Goal: Task Accomplishment & Management: Complete application form

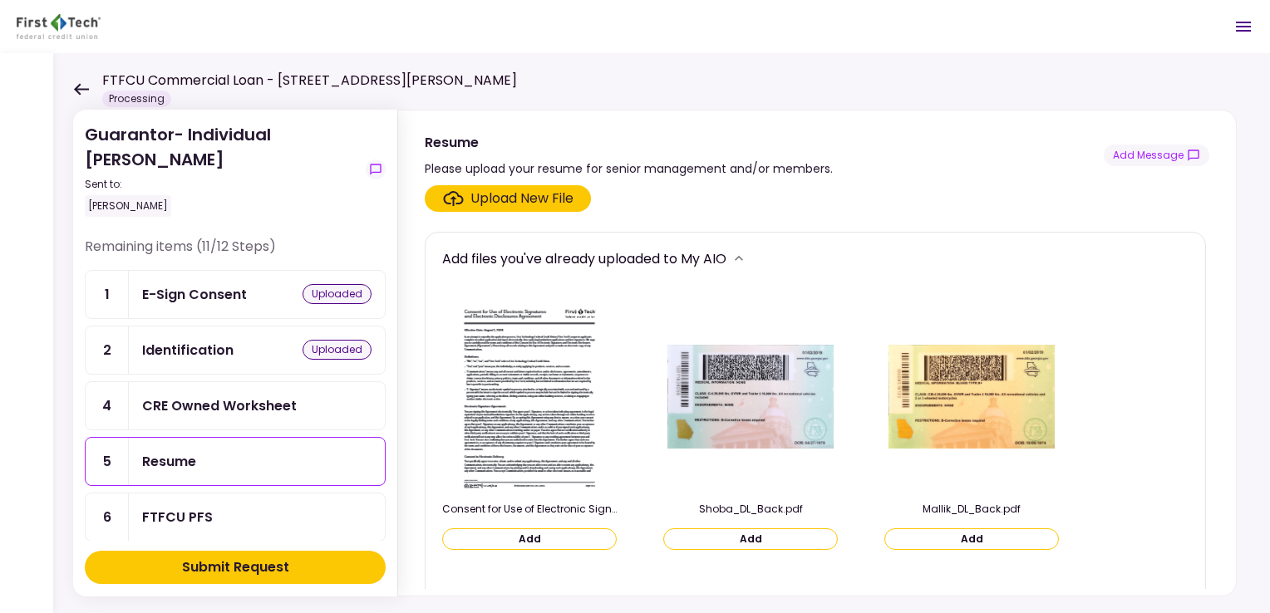
scroll to position [80, 0]
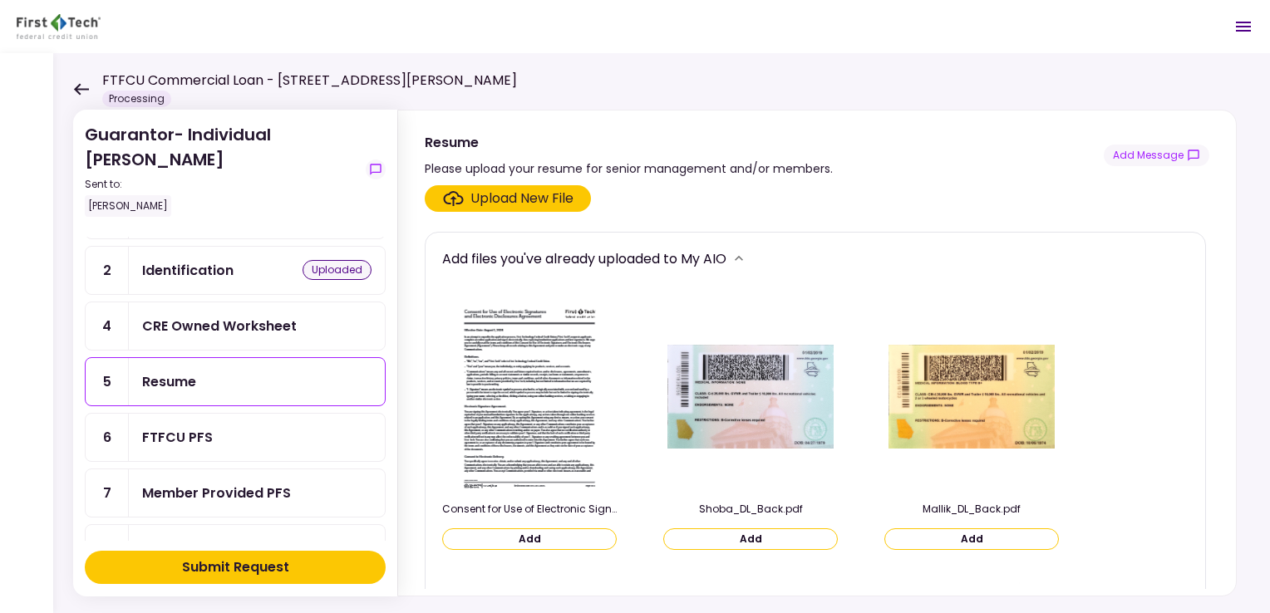
click at [294, 373] on div "Resume" at bounding box center [256, 382] width 229 height 21
click at [570, 196] on div "Upload New File" at bounding box center [521, 199] width 103 height 20
click at [0, 0] on input "Upload New File" at bounding box center [0, 0] width 0 height 0
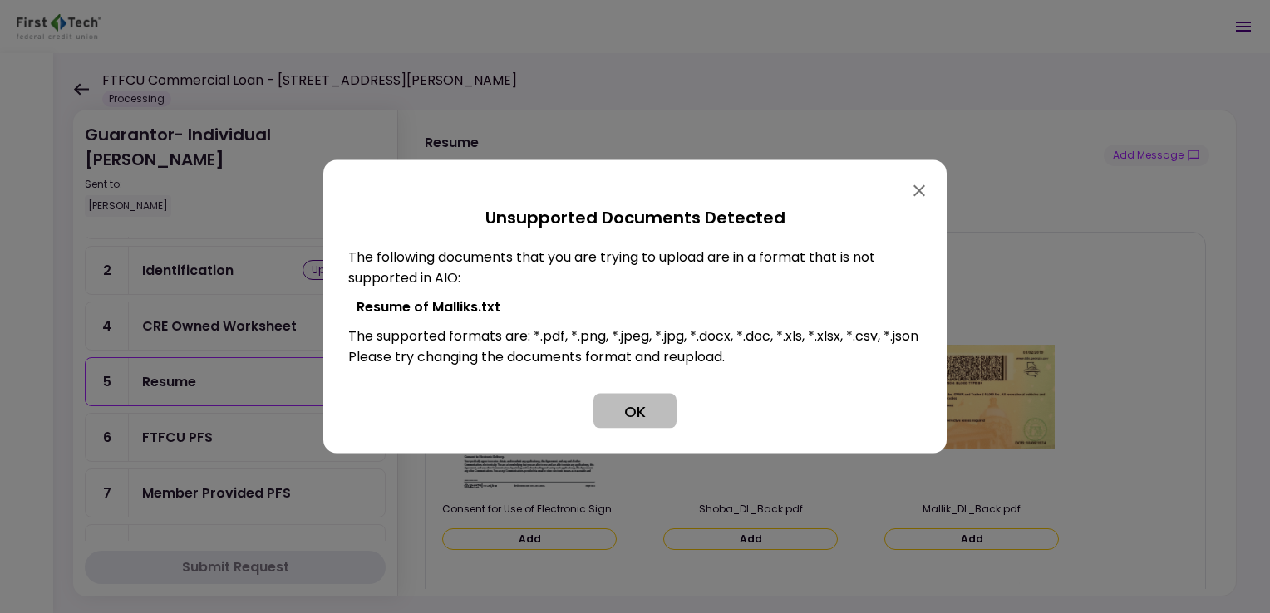
click at [627, 413] on button "OK" at bounding box center [634, 411] width 83 height 35
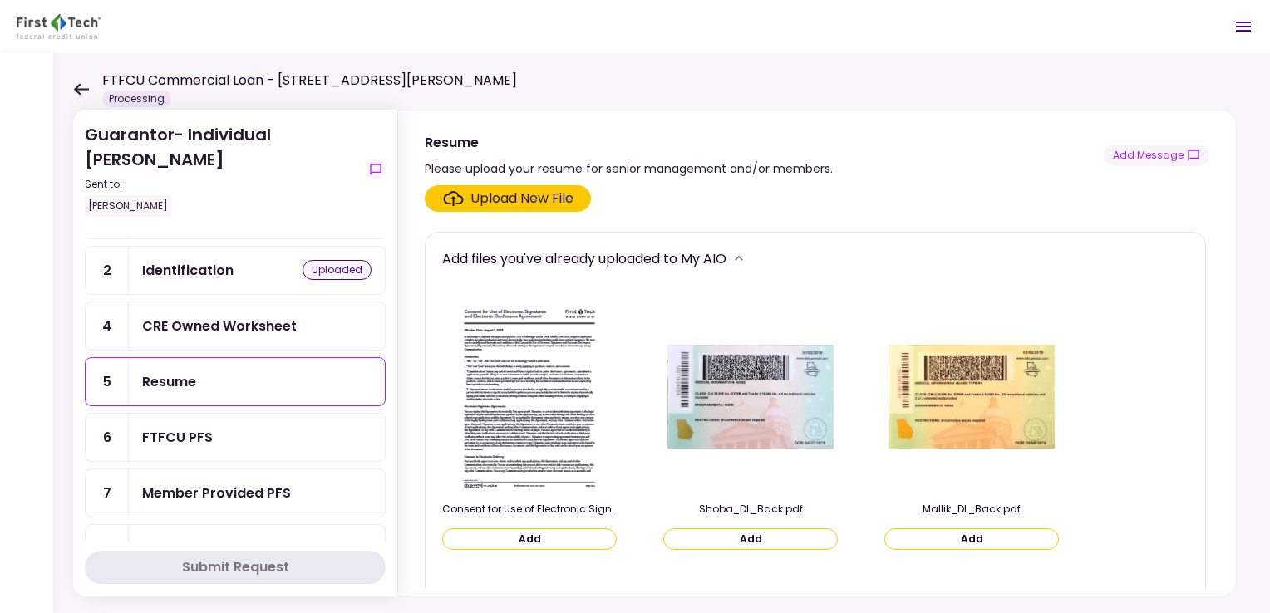
click at [508, 211] on section "Upload New File Add files you've already uploaded to My AIO Consent for Use of …" at bounding box center [817, 387] width 785 height 404
click at [512, 199] on div "Upload New File" at bounding box center [521, 199] width 103 height 20
click at [0, 0] on input "Upload New File" at bounding box center [0, 0] width 0 height 0
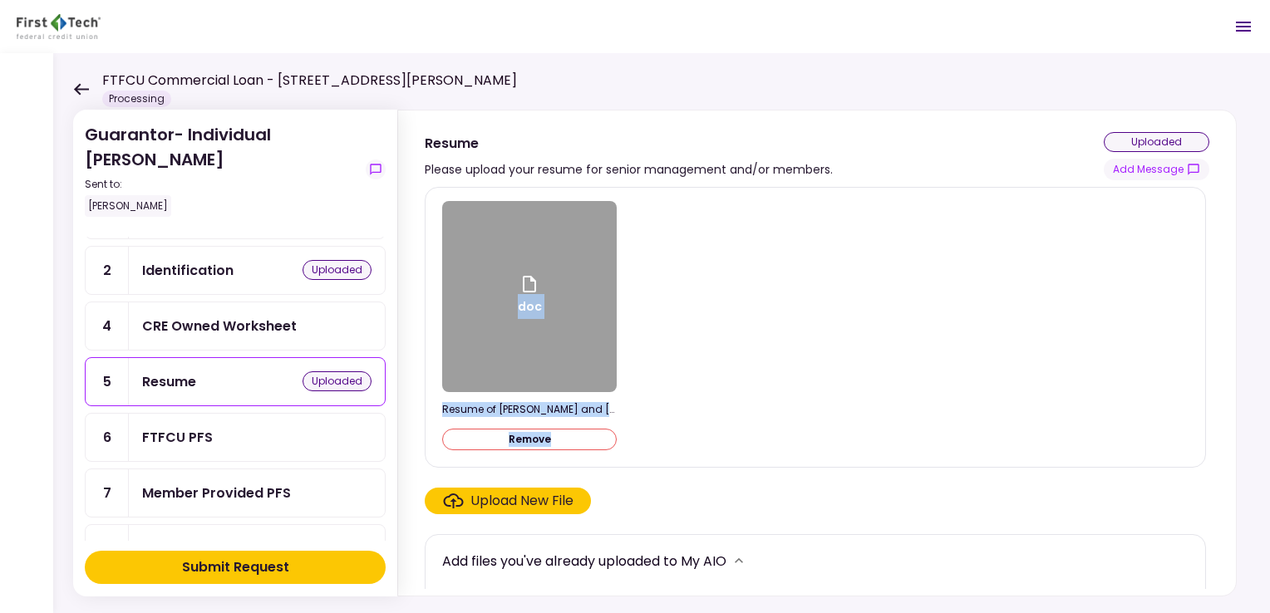
drag, startPoint x: 1201, startPoint y: 213, endPoint x: 1220, endPoint y: 439, distance: 226.9
click at [1220, 439] on div "doc Resume of [PERSON_NAME] and [PERSON_NAME].docx Remove Upload New File Add f…" at bounding box center [817, 388] width 838 height 416
click at [233, 427] on div "FTFCU PFS" at bounding box center [256, 437] width 229 height 21
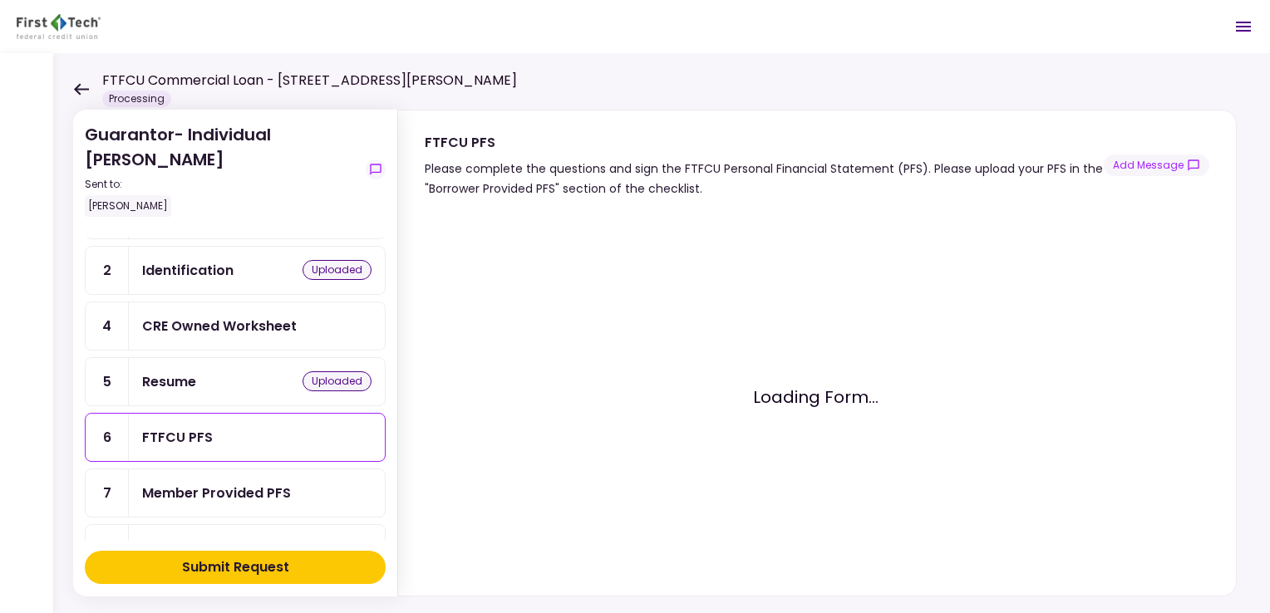
click at [263, 329] on div "CRE Owned Worksheet" at bounding box center [219, 326] width 155 height 21
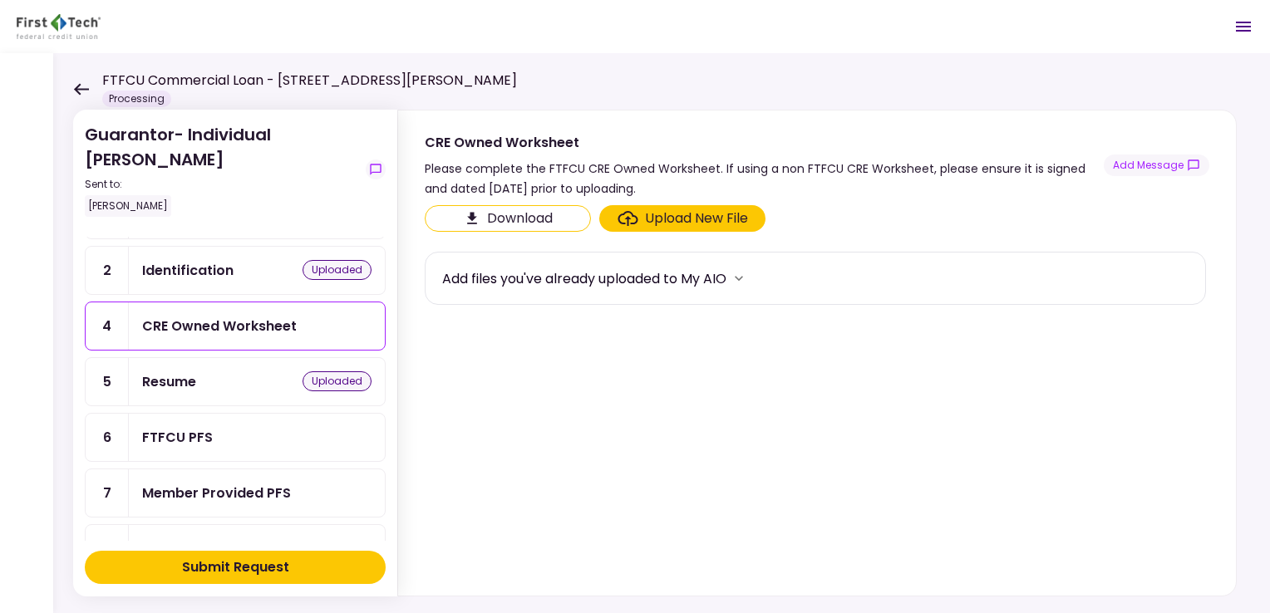
click at [284, 331] on div "CRE Owned Worksheet" at bounding box center [219, 326] width 155 height 21
click at [654, 213] on div "Upload New File" at bounding box center [696, 219] width 103 height 20
click at [0, 0] on input "Upload New File" at bounding box center [0, 0] width 0 height 0
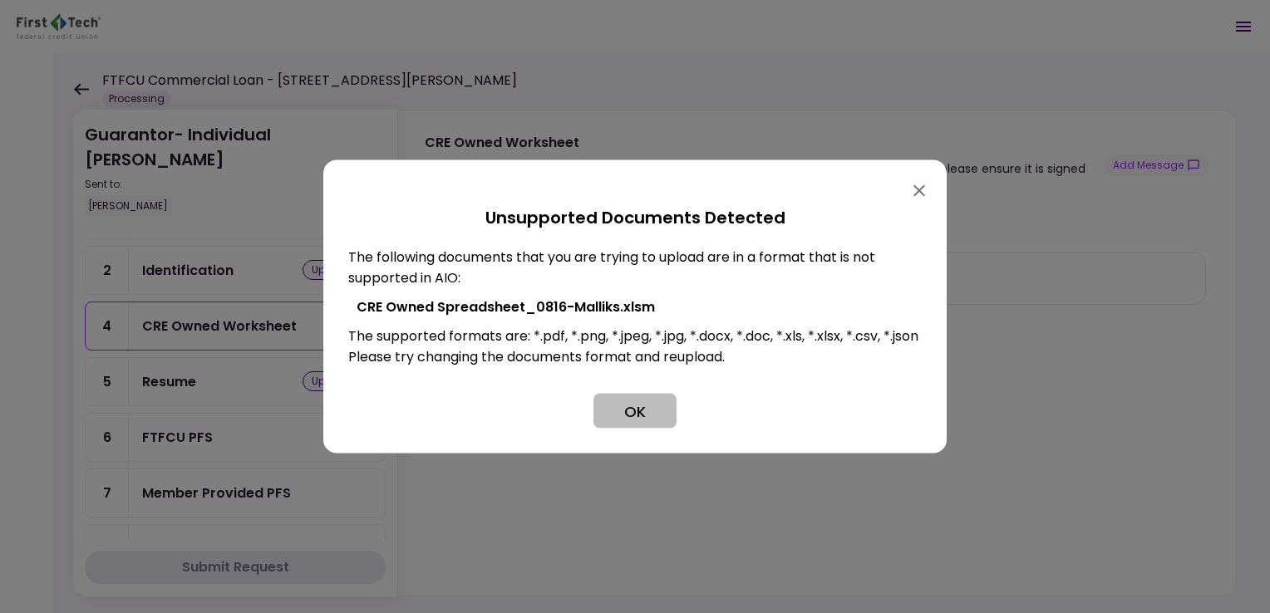
click at [641, 421] on button "OK" at bounding box center [634, 411] width 83 height 35
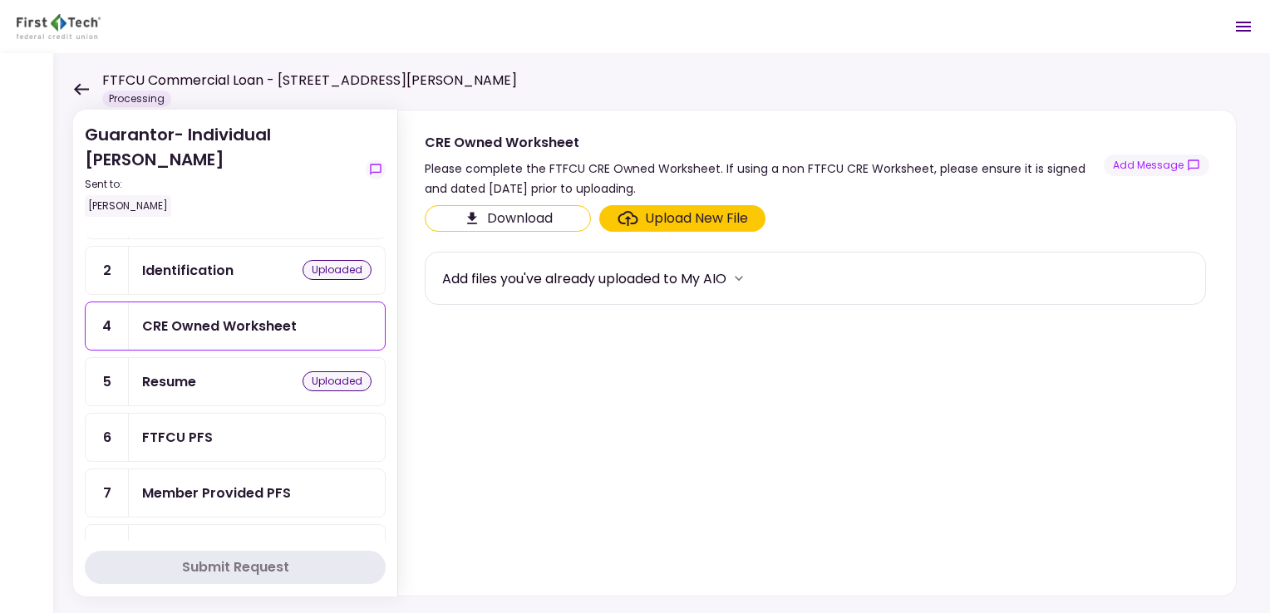
click at [721, 212] on div "Upload New File" at bounding box center [696, 219] width 103 height 20
click at [0, 0] on input "Upload New File" at bounding box center [0, 0] width 0 height 0
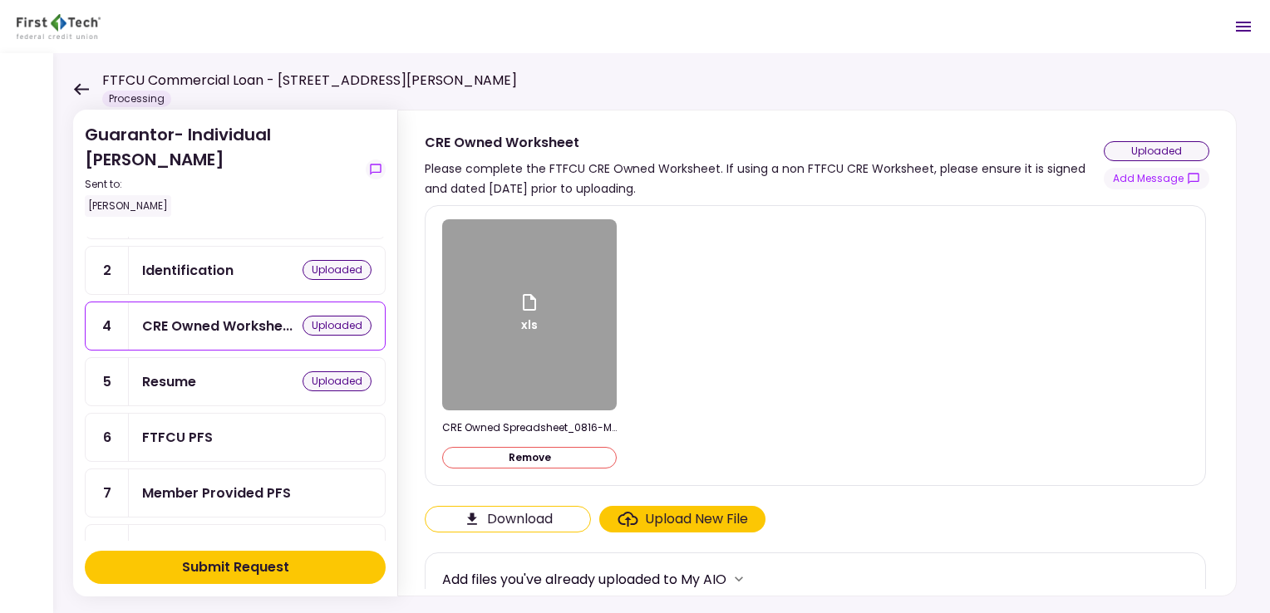
scroll to position [14, 0]
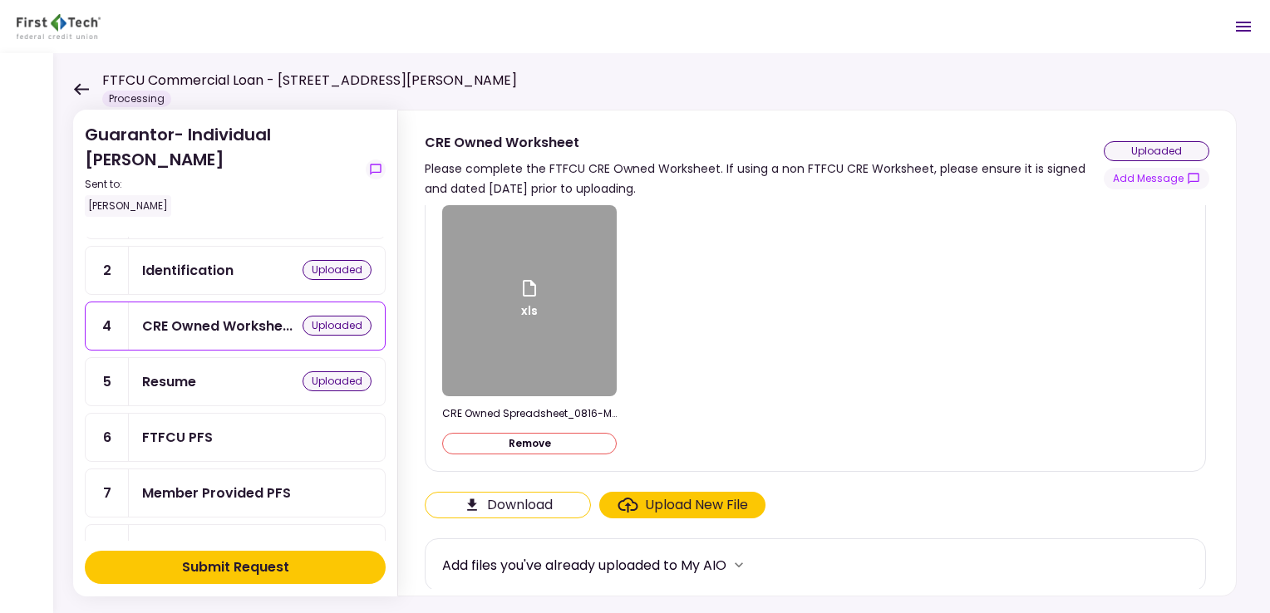
click at [185, 427] on div "FTFCU PFS" at bounding box center [177, 437] width 71 height 21
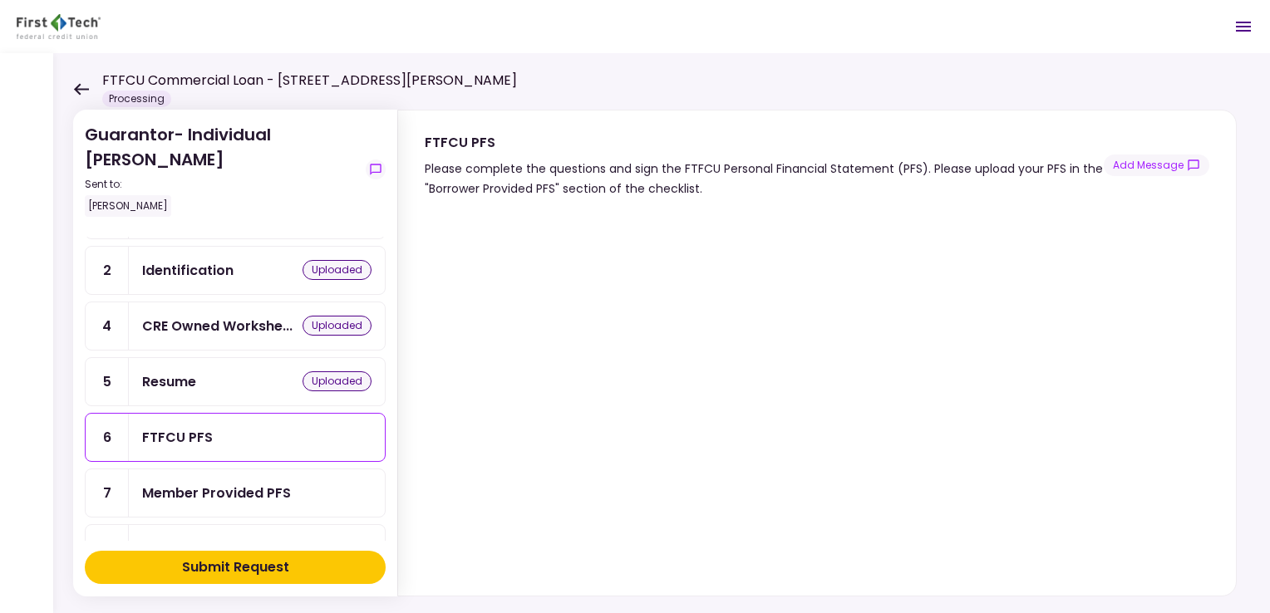
scroll to position [20, 0]
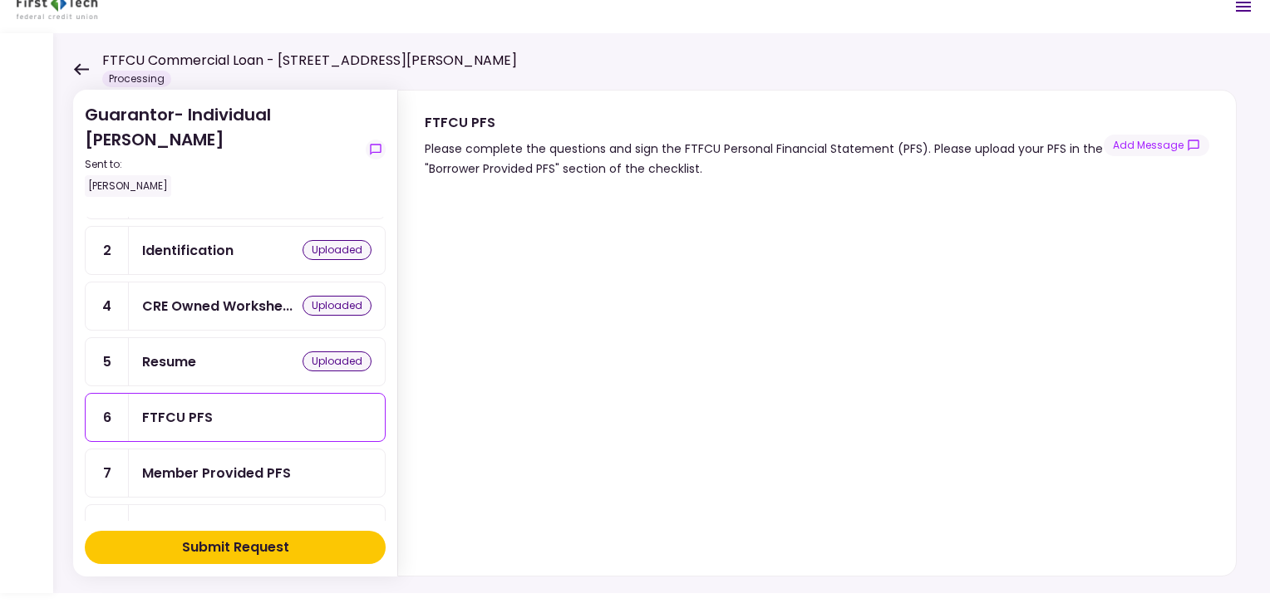
drag, startPoint x: 1206, startPoint y: 330, endPoint x: 1211, endPoint y: 388, distance: 58.4
click at [1211, 388] on div at bounding box center [817, 377] width 838 height 397
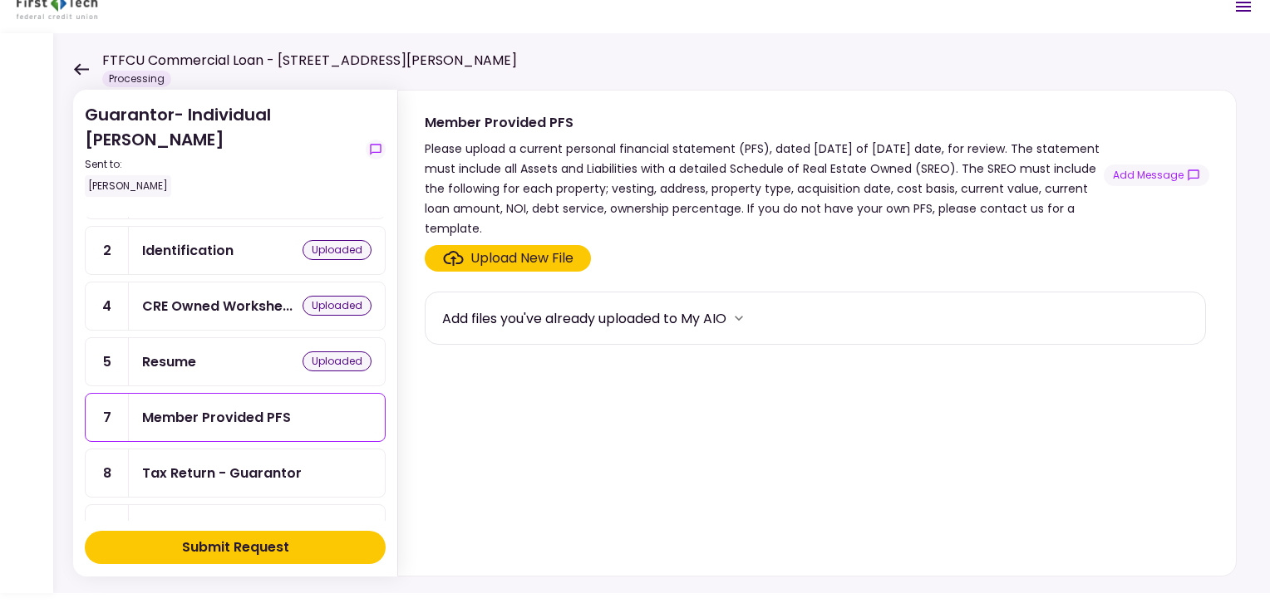
click at [555, 254] on div "Upload New File" at bounding box center [521, 259] width 103 height 20
click at [0, 0] on input "Upload New File" at bounding box center [0, 0] width 0 height 0
click at [741, 314] on icon "more" at bounding box center [739, 318] width 17 height 17
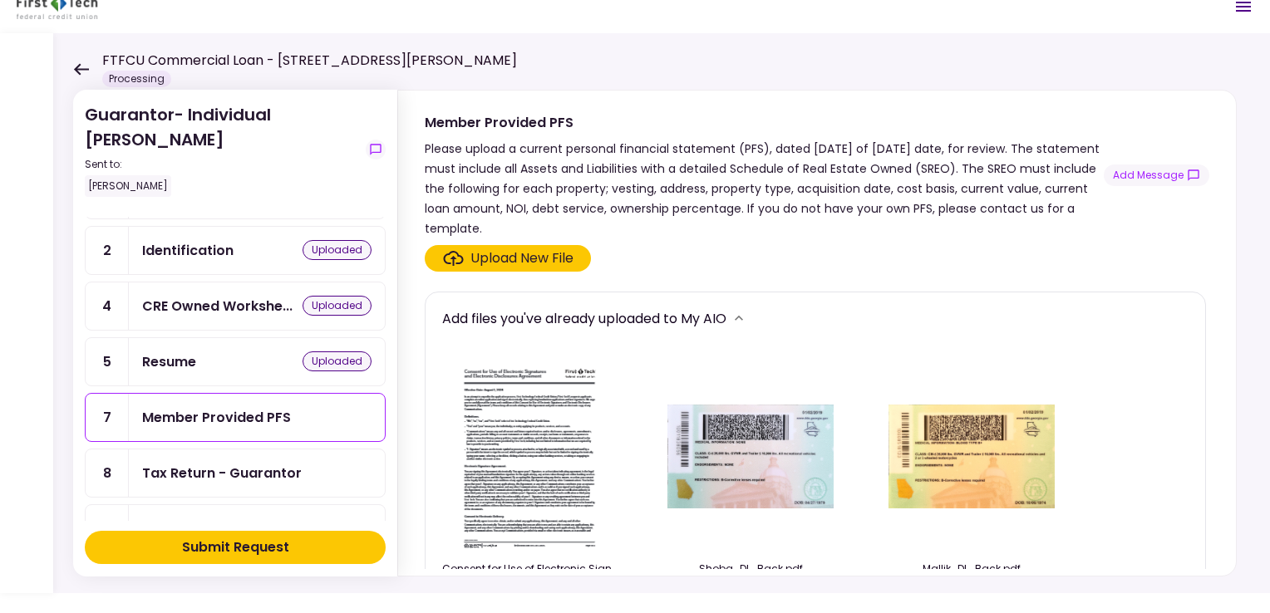
click at [485, 281] on section "Upload New File Add files you've already uploaded to My AIO Consent for Use of …" at bounding box center [817, 407] width 785 height 324
click at [478, 254] on div "Upload New File" at bounding box center [521, 259] width 103 height 20
click at [0, 0] on input "Upload New File" at bounding box center [0, 0] width 0 height 0
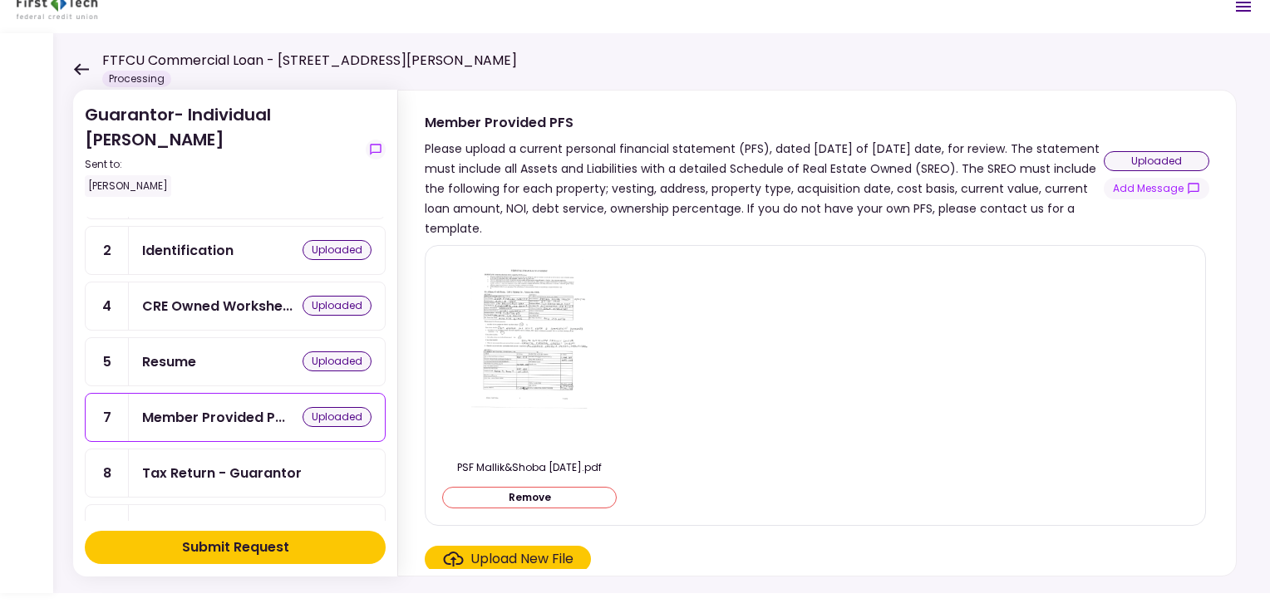
click at [273, 464] on div "Tax Return - Guarantor" at bounding box center [222, 473] width 160 height 21
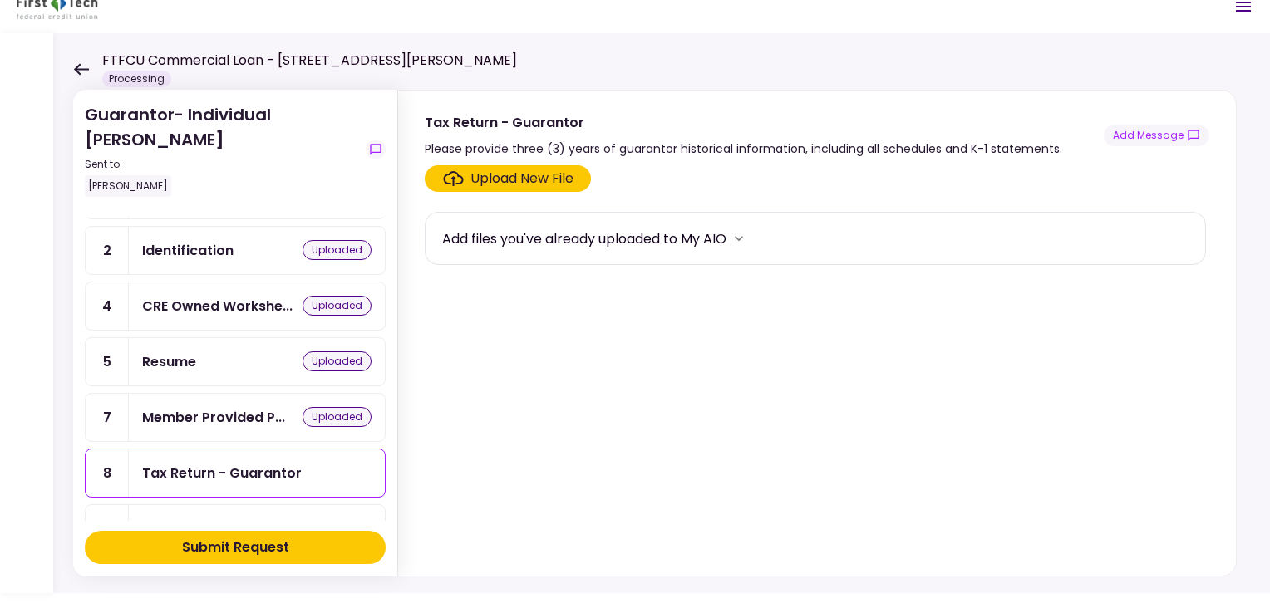
click at [519, 181] on div "Upload New File" at bounding box center [521, 179] width 103 height 20
click at [0, 0] on input "Upload New File" at bounding box center [0, 0] width 0 height 0
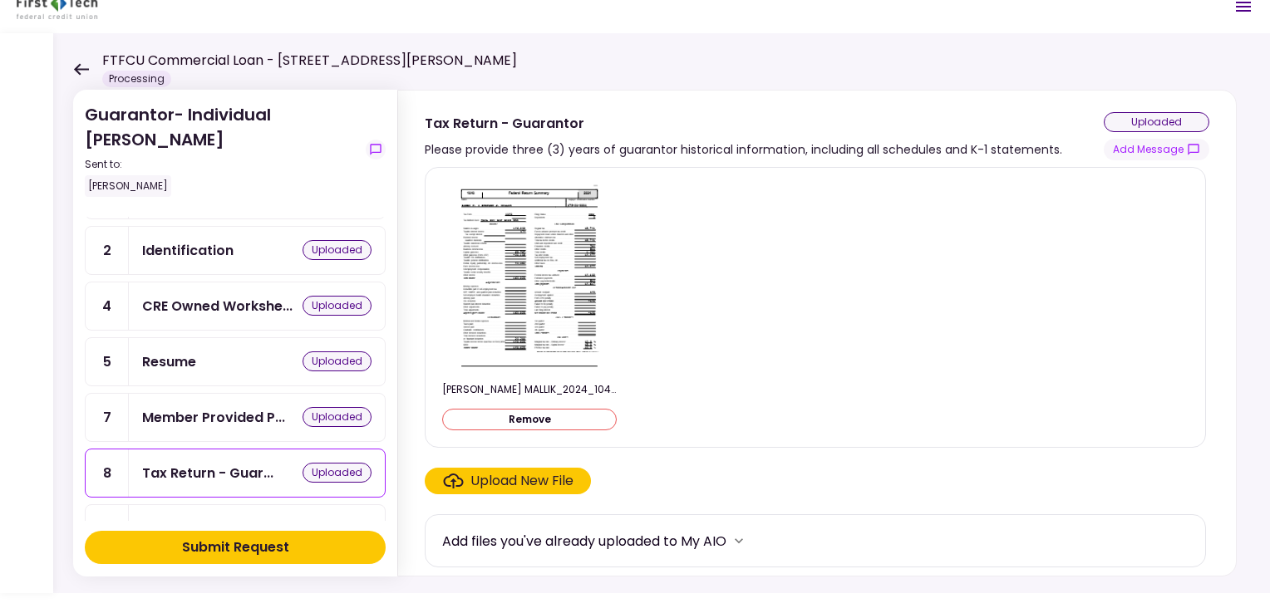
click at [539, 479] on div "Upload New File" at bounding box center [521, 481] width 103 height 20
click at [0, 0] on input "Upload New File" at bounding box center [0, 0] width 0 height 0
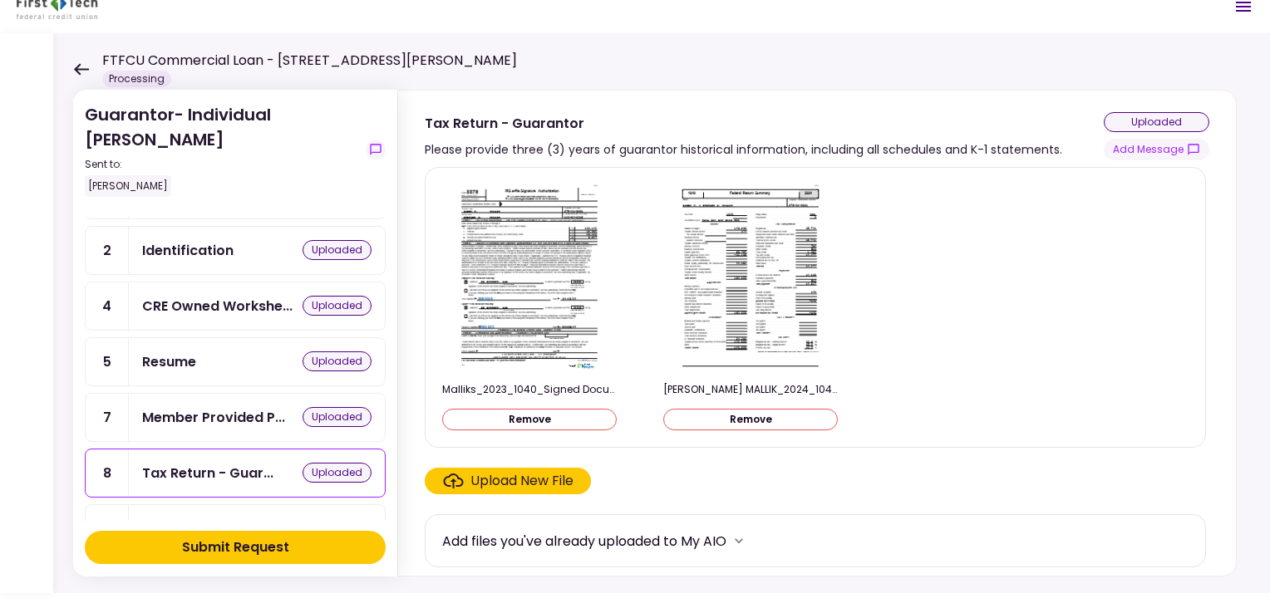
click at [532, 479] on div "Upload New File" at bounding box center [521, 481] width 103 height 20
click at [0, 0] on input "Upload New File" at bounding box center [0, 0] width 0 height 0
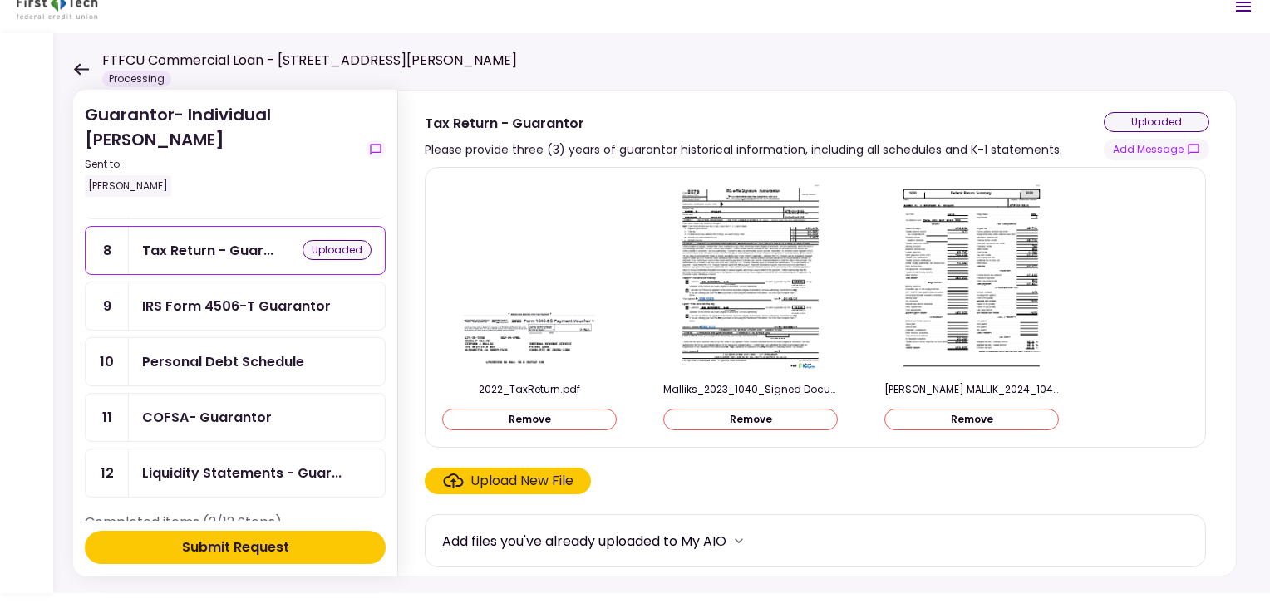
scroll to position [344, 0]
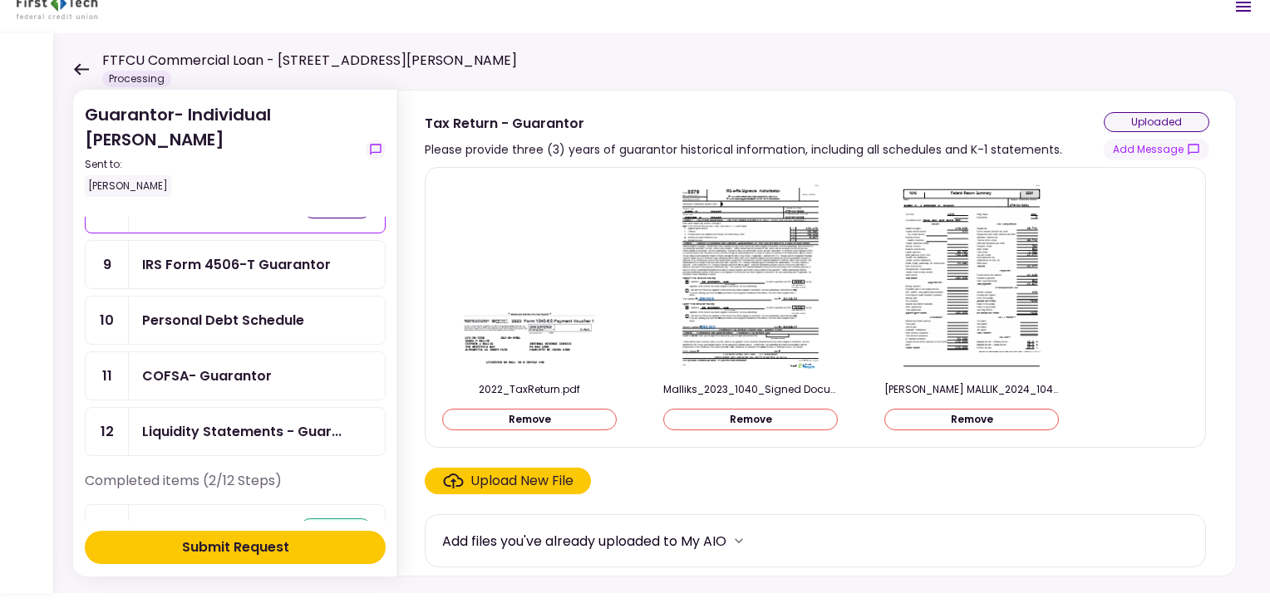
click at [296, 255] on div "IRS Form 4506-T Guarantor" at bounding box center [236, 264] width 189 height 21
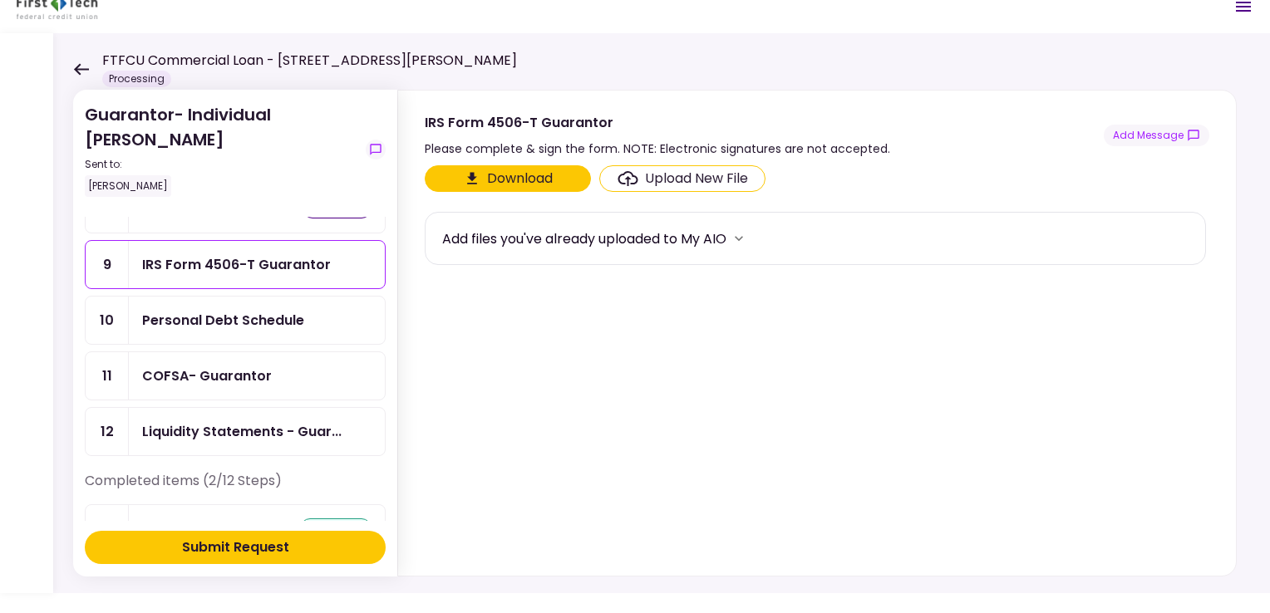
click at [544, 178] on button "Download" at bounding box center [508, 178] width 166 height 27
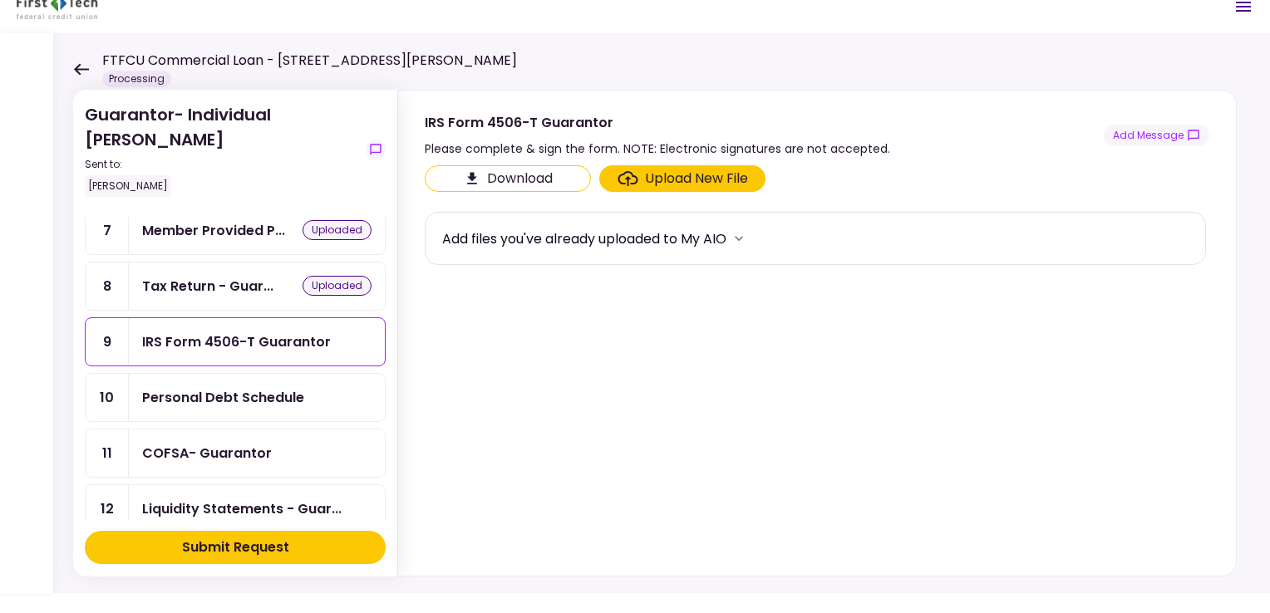
scroll to position [257, 0]
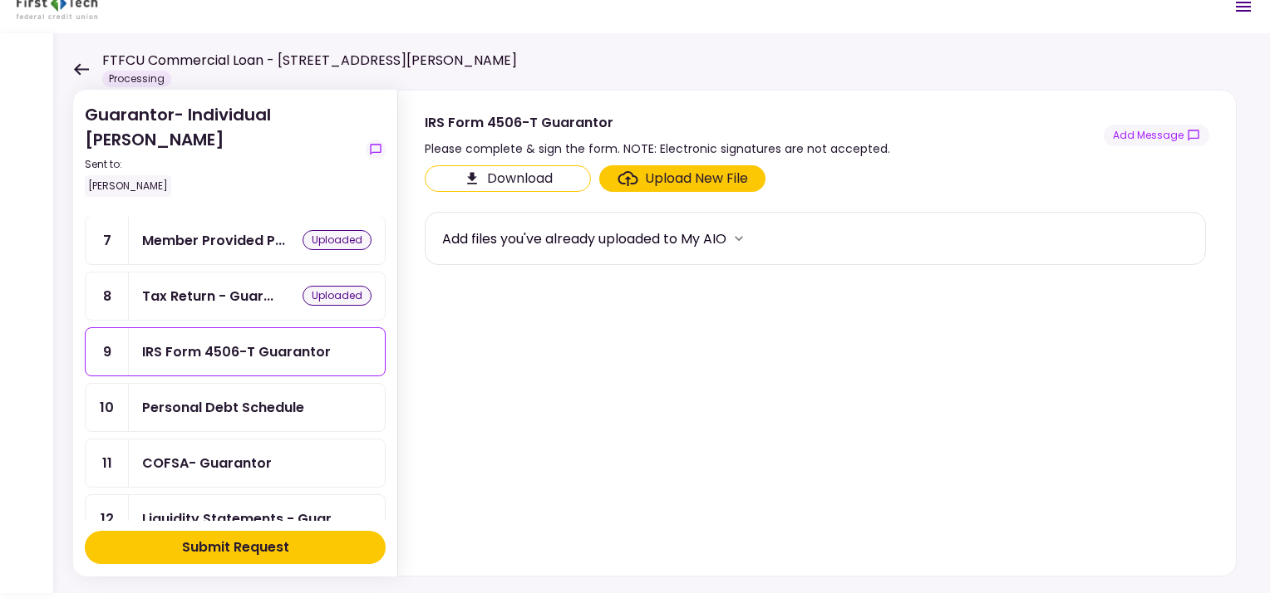
click at [296, 402] on div "Personal Debt Schedule" at bounding box center [223, 407] width 162 height 21
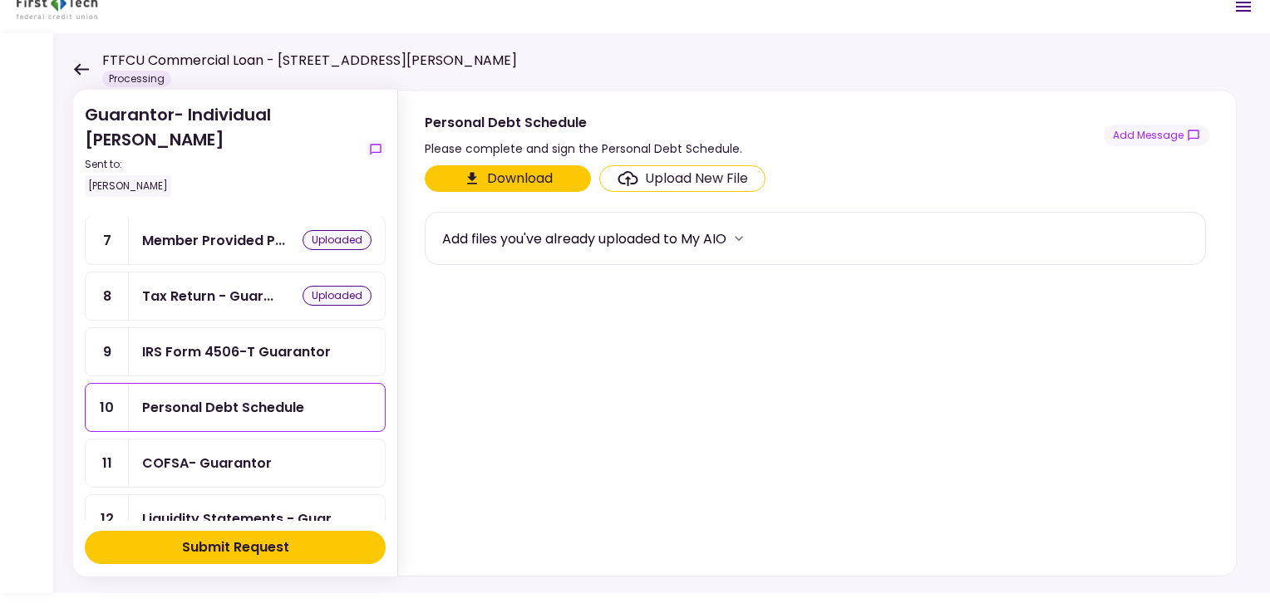
click at [532, 173] on button "Download" at bounding box center [508, 178] width 166 height 27
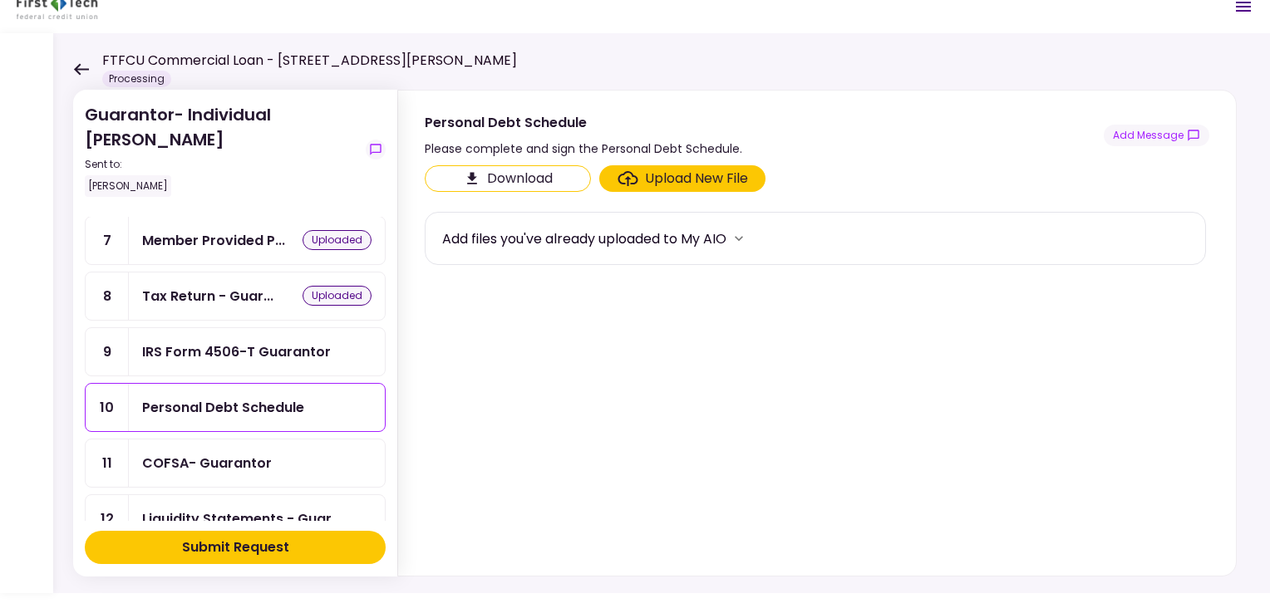
click at [282, 453] on div "COFSA- Guarantor" at bounding box center [256, 463] width 229 height 21
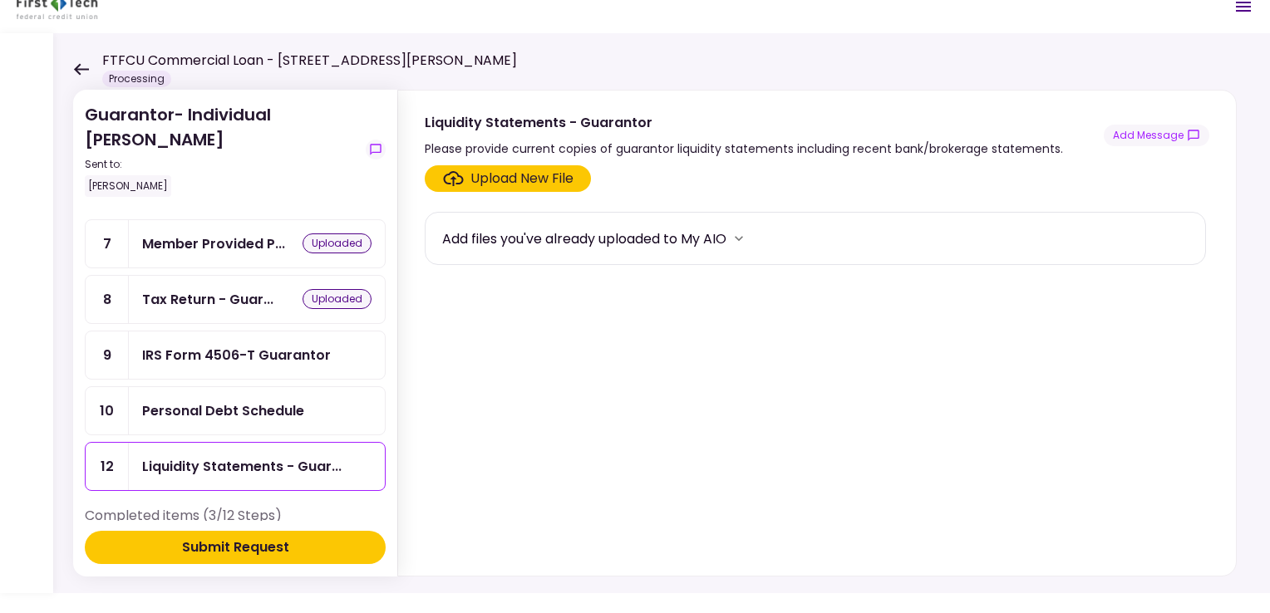
scroll to position [263, 0]
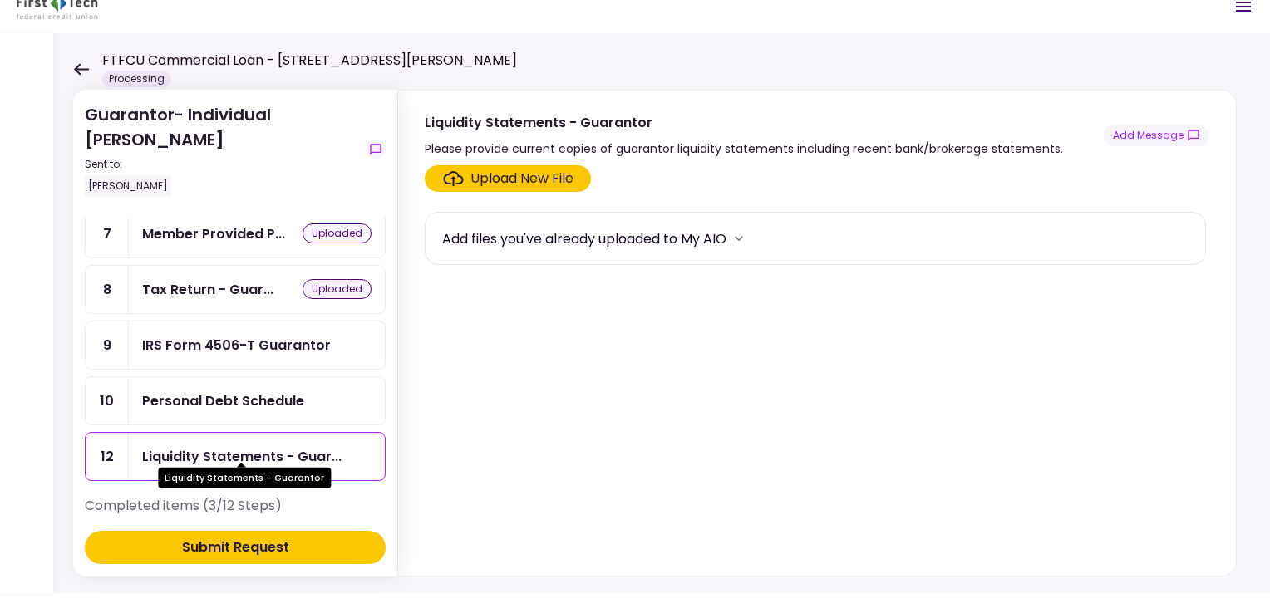
click at [329, 446] on div "Liquidity Statements - Guar..." at bounding box center [241, 456] width 199 height 21
click at [278, 343] on div "IRS Form 4506-T Guarantor" at bounding box center [236, 345] width 189 height 21
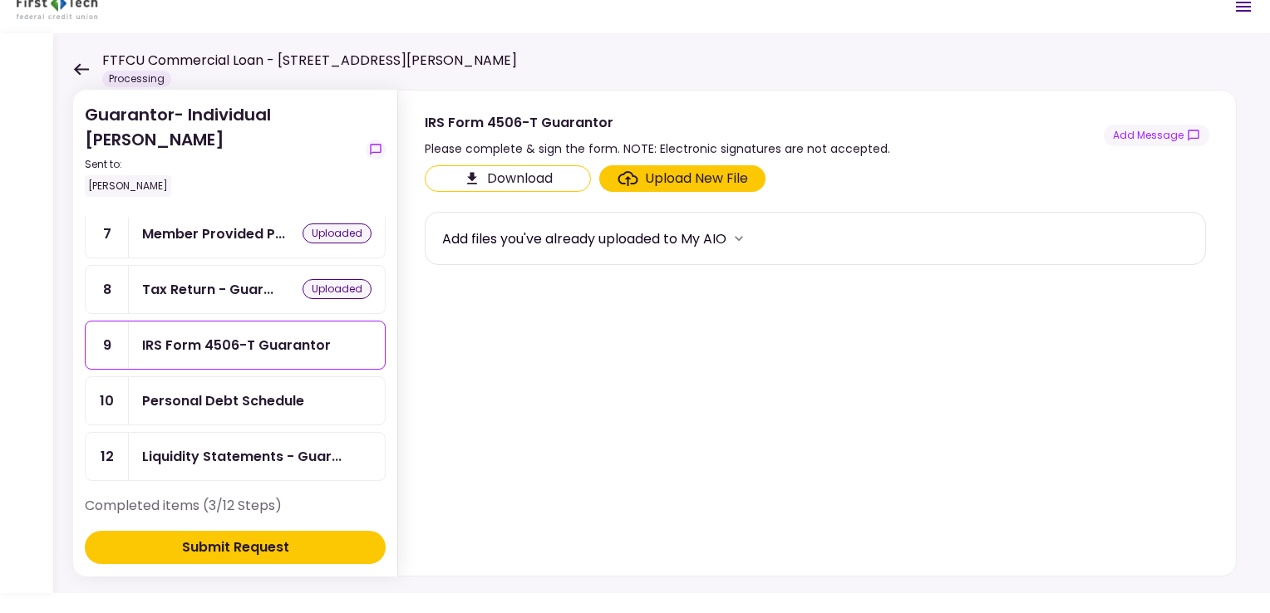
click at [664, 174] on div "Upload New File" at bounding box center [696, 179] width 103 height 20
click at [0, 0] on input "Upload New File" at bounding box center [0, 0] width 0 height 0
click at [678, 170] on div "Upload New File" at bounding box center [696, 179] width 103 height 20
click at [0, 0] on input "Upload New File" at bounding box center [0, 0] width 0 height 0
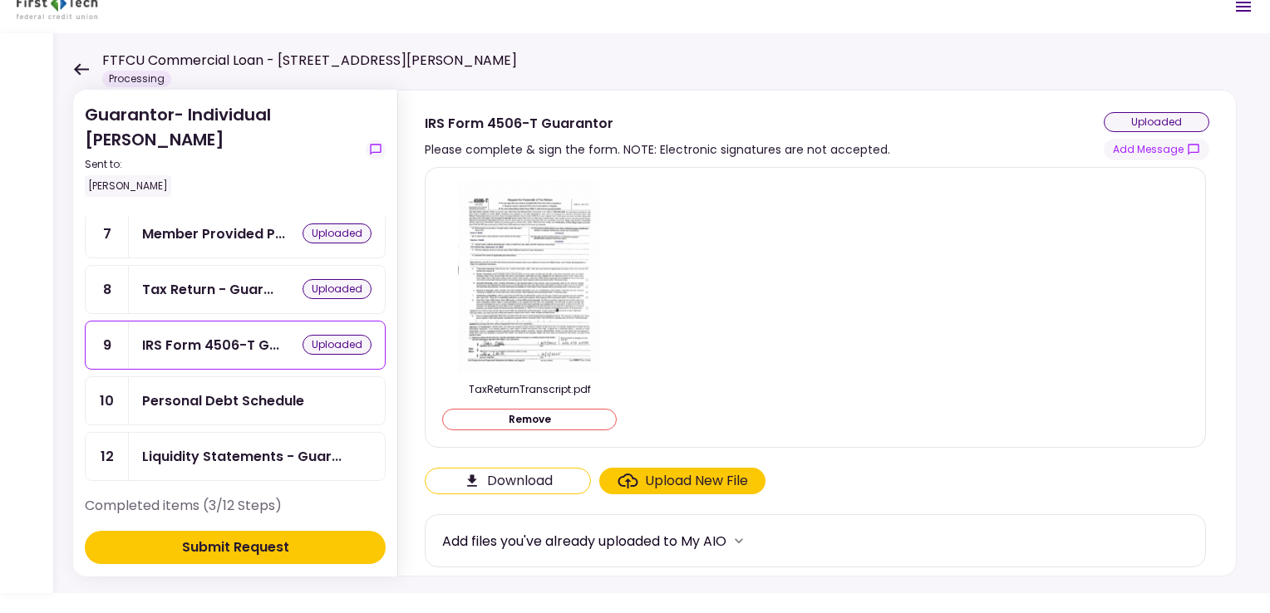
click at [272, 391] on div "Personal Debt Schedule" at bounding box center [223, 401] width 162 height 21
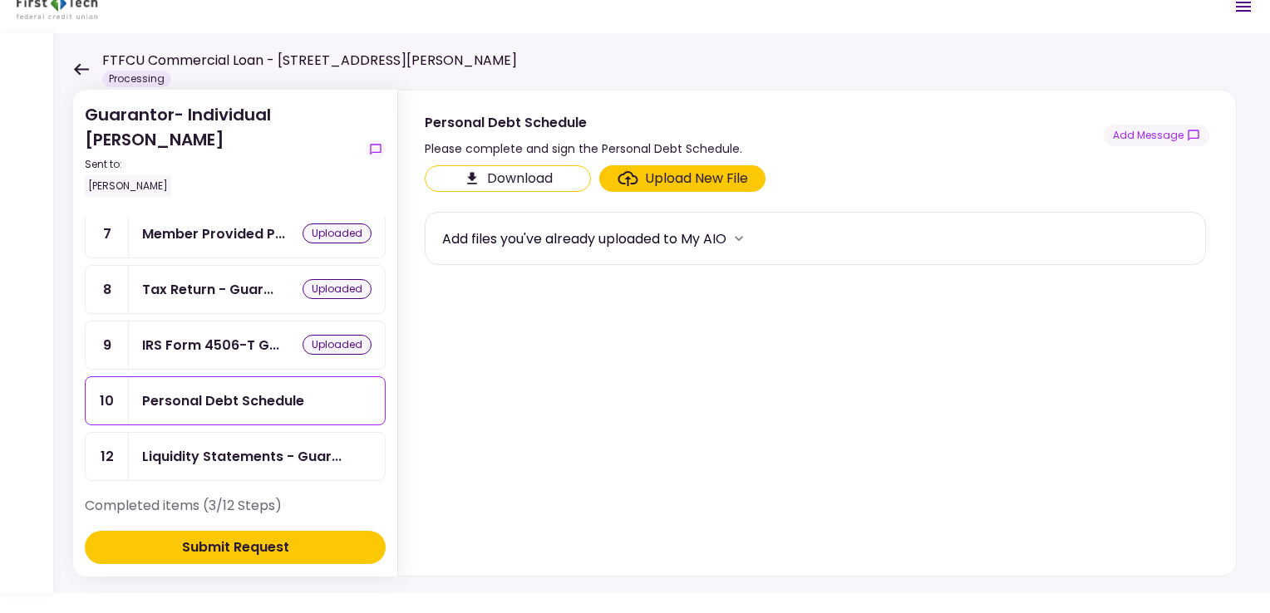
click at [708, 170] on div "Upload New File" at bounding box center [696, 179] width 103 height 20
click at [0, 0] on input "Upload New File" at bounding box center [0, 0] width 0 height 0
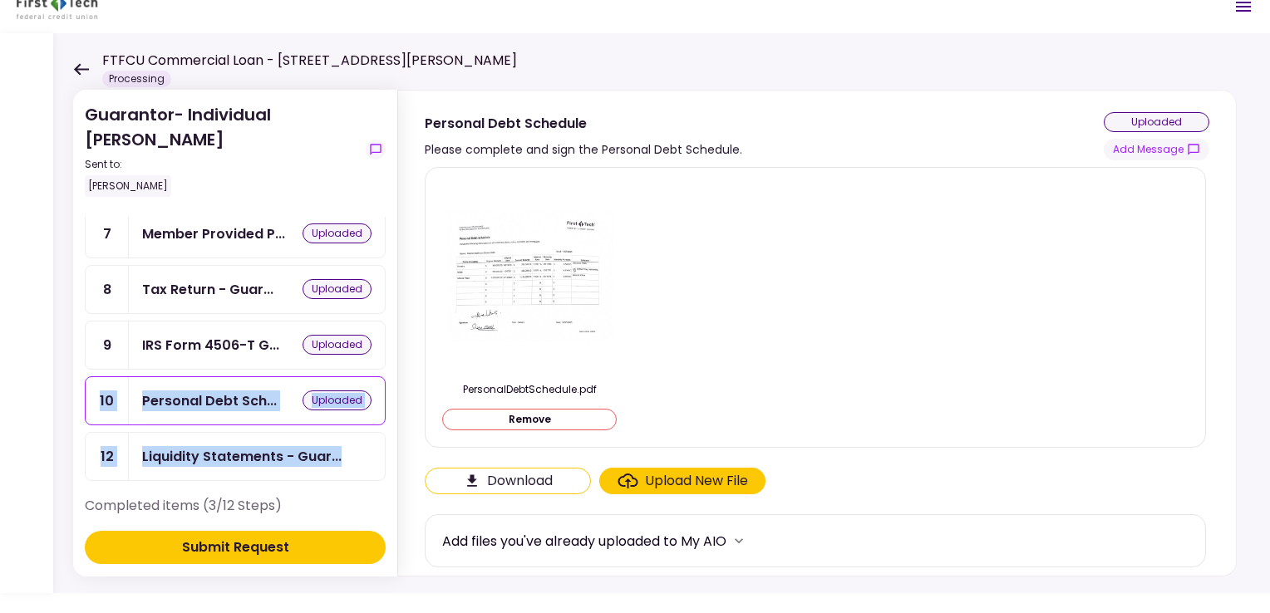
drag, startPoint x: 386, startPoint y: 361, endPoint x: 387, endPoint y: 431, distance: 69.8
click at [387, 431] on section "Guarantor- Individual [PERSON_NAME] Sent to: [PERSON_NAME] Remaining items (9/1…" at bounding box center [235, 333] width 324 height 487
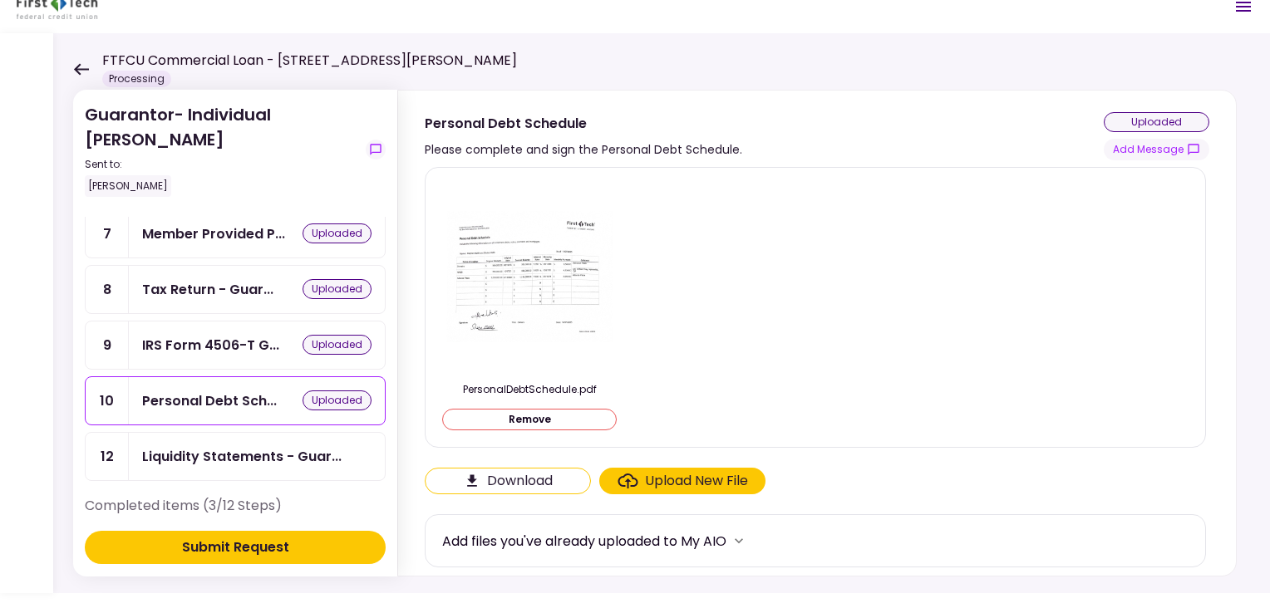
drag, startPoint x: 387, startPoint y: 431, endPoint x: 745, endPoint y: 333, distance: 370.4
click at [745, 333] on div "PersonalDebtSchedule.pdf Remove" at bounding box center [815, 307] width 746 height 253
click at [316, 446] on div "Liquidity Statements - Guar..." at bounding box center [241, 456] width 199 height 21
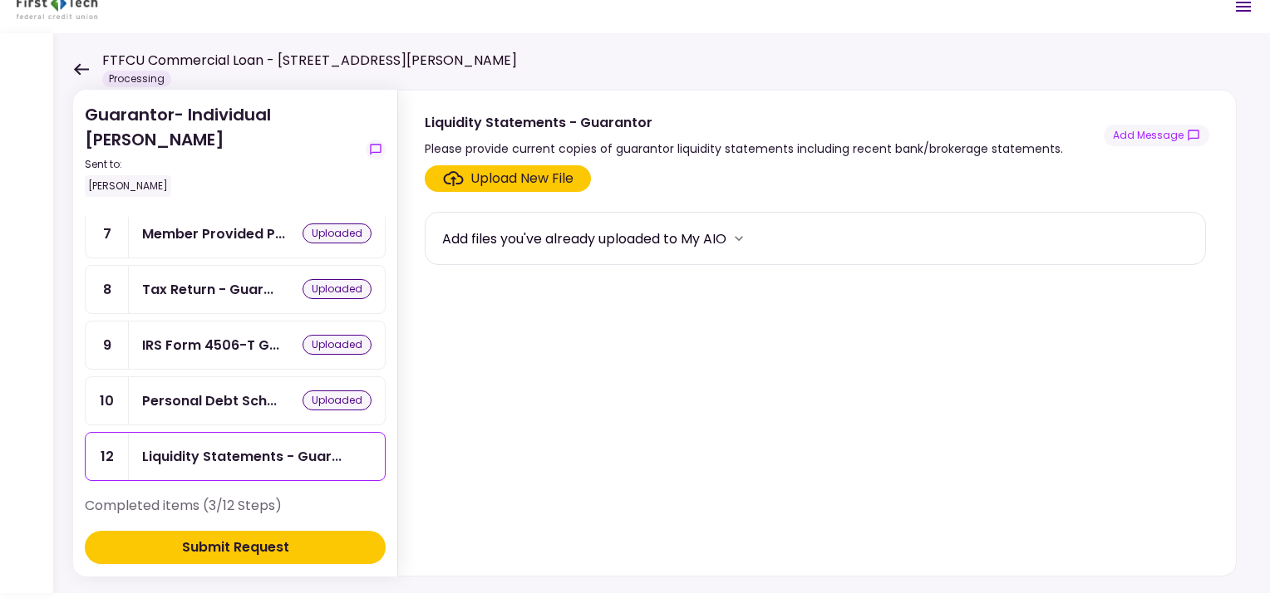
click at [557, 172] on div "Upload New File" at bounding box center [521, 179] width 103 height 20
click at [0, 0] on input "Upload New File" at bounding box center [0, 0] width 0 height 0
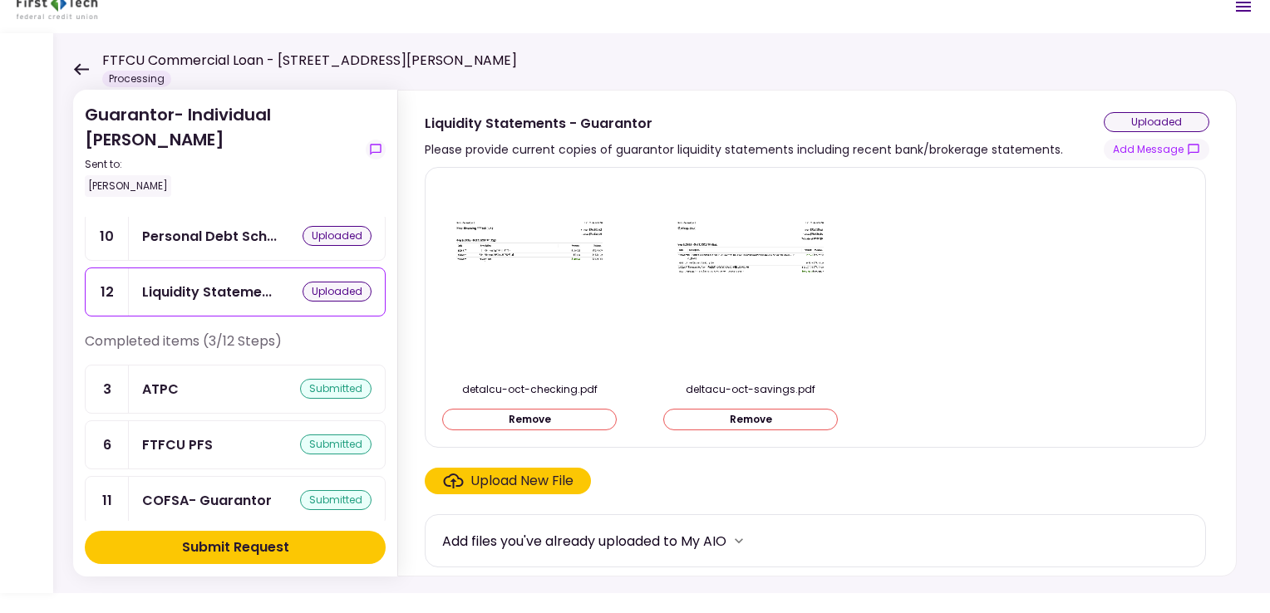
scroll to position [432, 0]
